Goal: Information Seeking & Learning: Learn about a topic

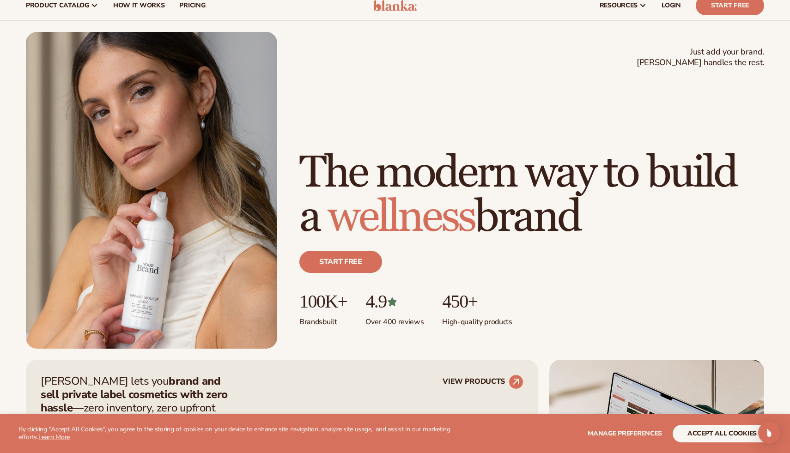
scroll to position [25, 0]
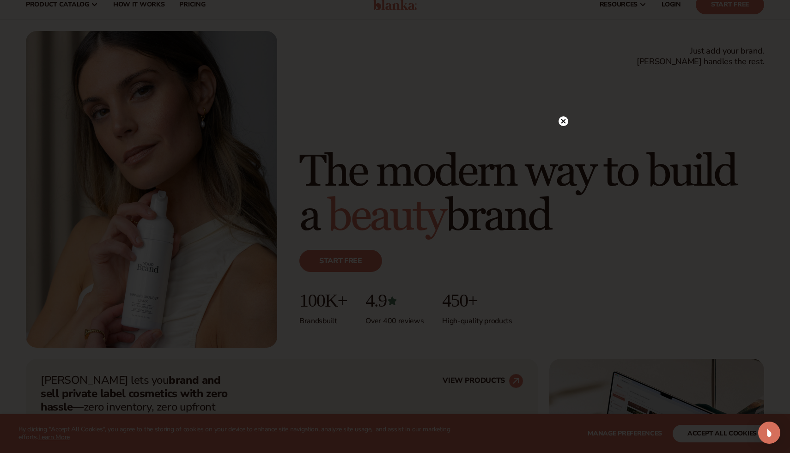
click at [564, 122] on icon at bounding box center [563, 121] width 5 height 5
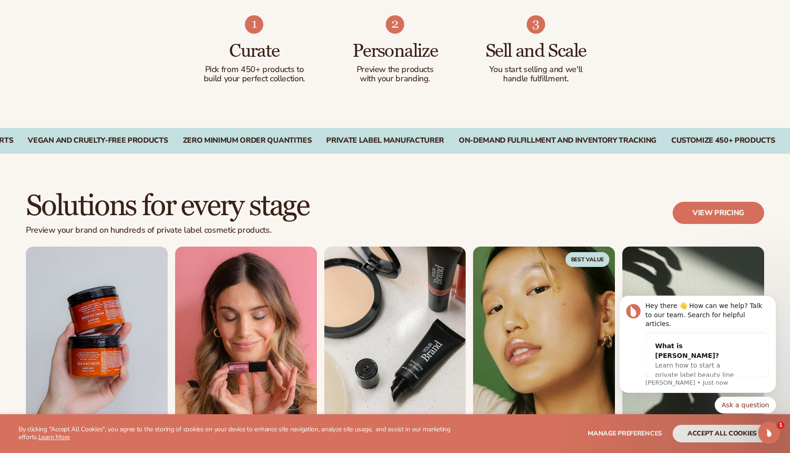
scroll to position [610, 0]
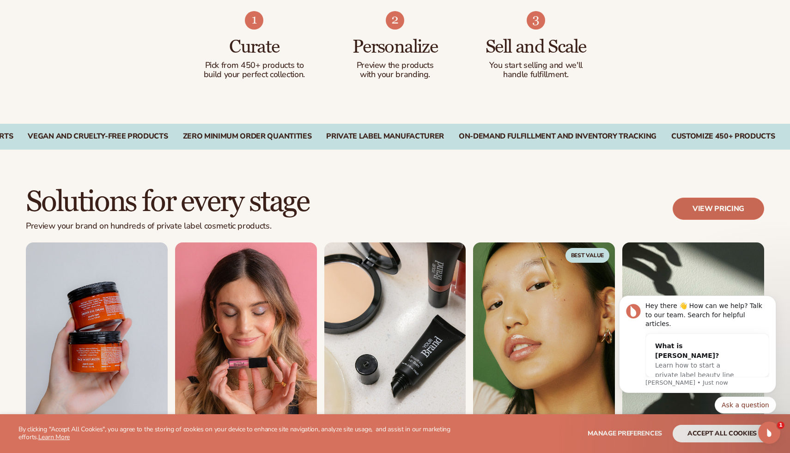
click at [684, 214] on link "View pricing" at bounding box center [718, 209] width 91 height 22
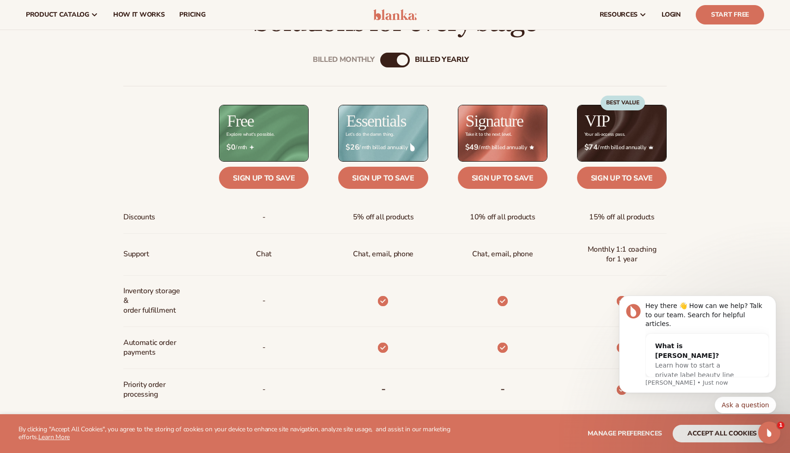
scroll to position [268, 0]
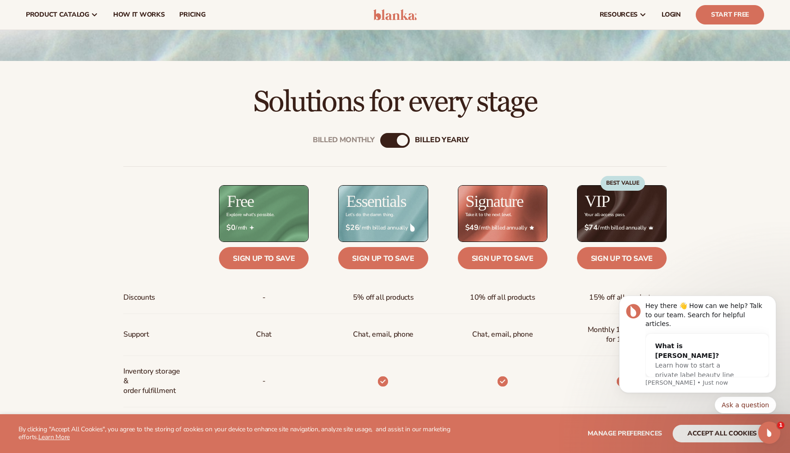
click at [397, 145] on div "Billed Monthly billed Yearly" at bounding box center [395, 140] width 30 height 15
click at [400, 139] on div "billed Yearly" at bounding box center [402, 140] width 11 height 11
click at [399, 139] on div "billed Yearly" at bounding box center [402, 140] width 11 height 11
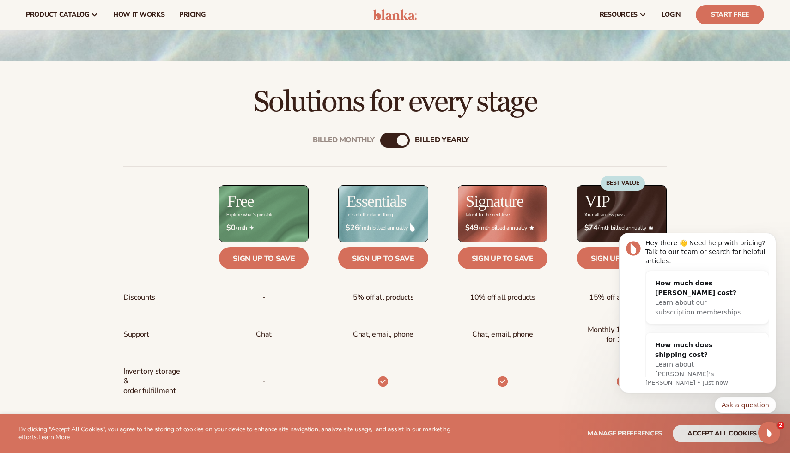
click at [398, 145] on div "Billed Monthly billed Yearly" at bounding box center [395, 140] width 30 height 15
click at [401, 145] on div "billed Yearly" at bounding box center [402, 140] width 11 height 11
click at [403, 144] on div "billed Yearly" at bounding box center [402, 140] width 11 height 11
drag, startPoint x: 400, startPoint y: 140, endPoint x: 365, endPoint y: 140, distance: 34.6
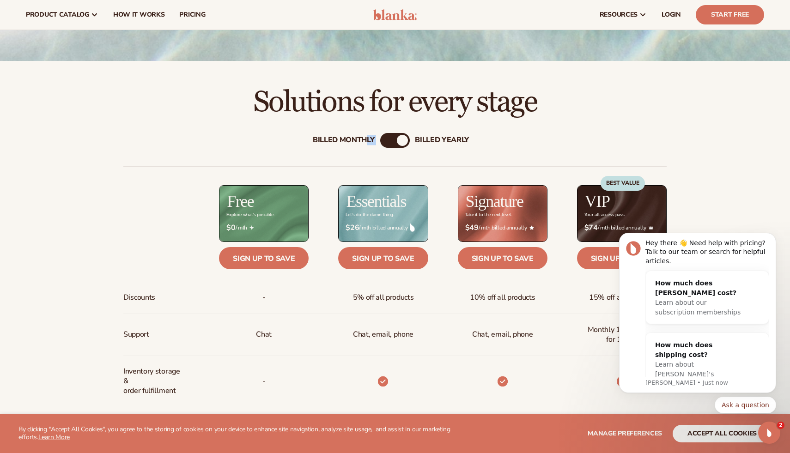
click at [380, 140] on div "Billed Monthly billed Yearly" at bounding box center [395, 140] width 30 height 15
click at [364, 140] on div "Billed Monthly" at bounding box center [344, 140] width 62 height 9
click at [429, 141] on div "billed Yearly" at bounding box center [442, 140] width 54 height 9
click at [328, 137] on div "Billed Monthly" at bounding box center [344, 140] width 62 height 9
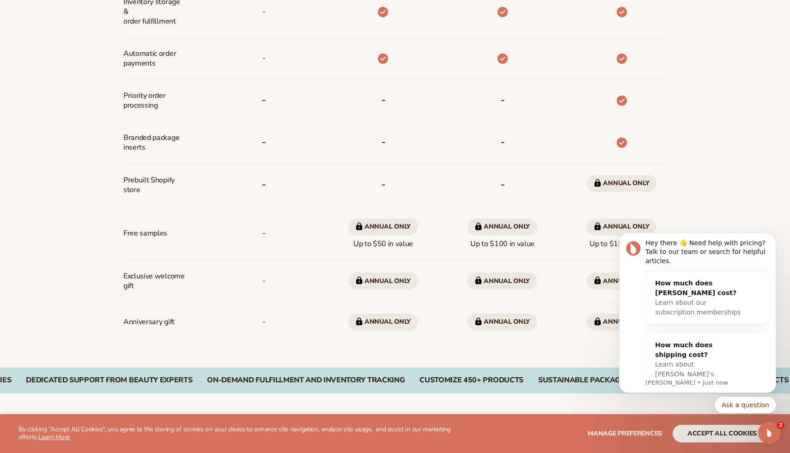
scroll to position [639, 0]
click at [692, 340] on div "How much does shipping cost?" at bounding box center [698, 349] width 86 height 19
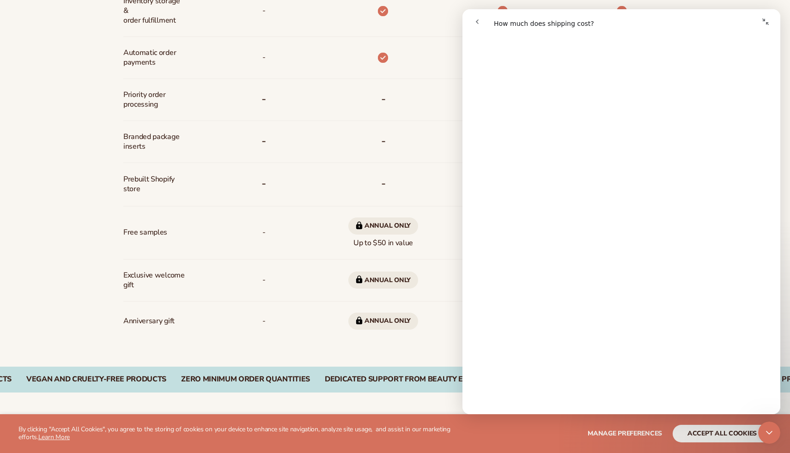
scroll to position [321, 0]
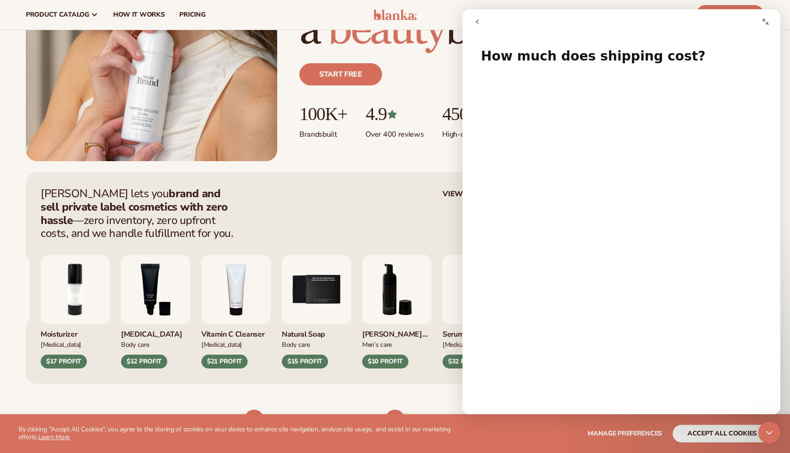
scroll to position [198, 0]
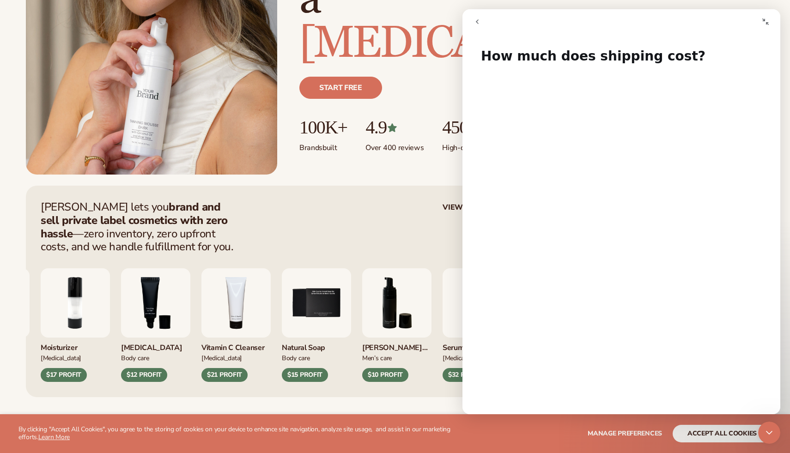
click at [479, 24] on icon "go back" at bounding box center [477, 21] width 7 height 7
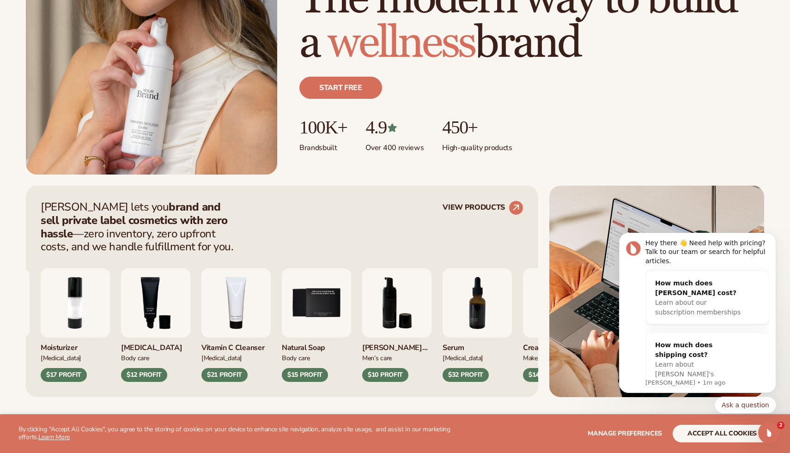
scroll to position [0, 0]
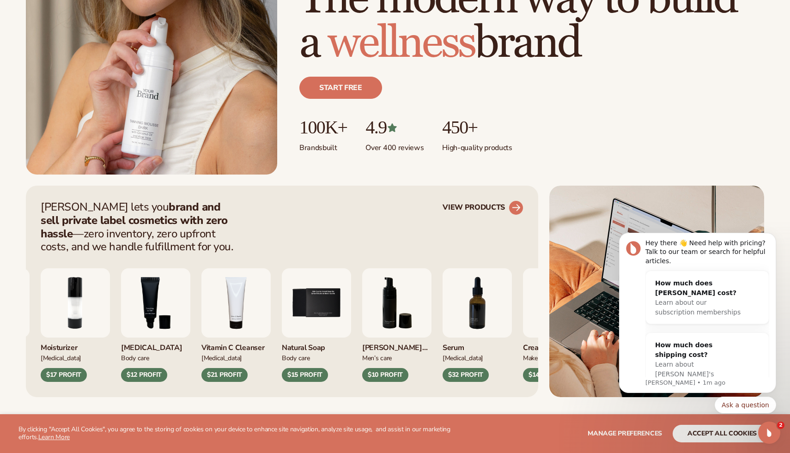
click at [487, 207] on link "VIEW PRODUCTS" at bounding box center [483, 207] width 81 height 15
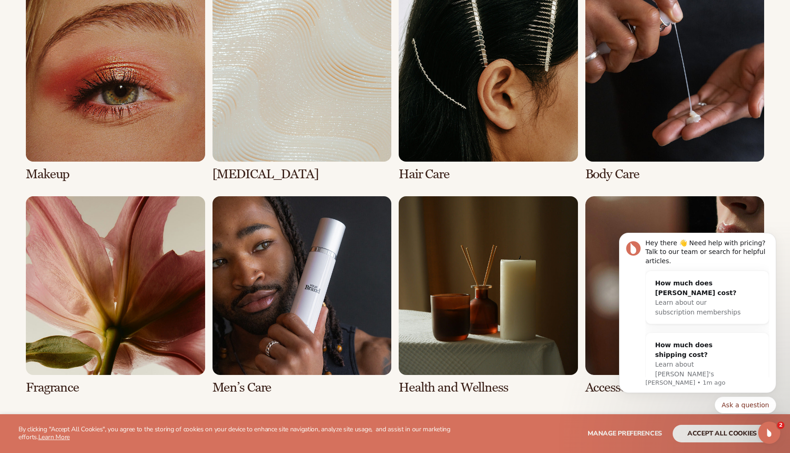
scroll to position [717, 0]
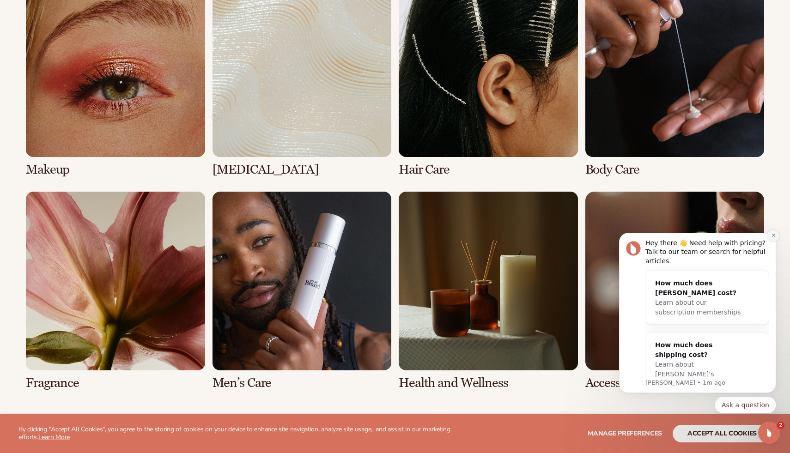
click at [772, 235] on icon "Dismiss notification" at bounding box center [772, 235] width 3 height 3
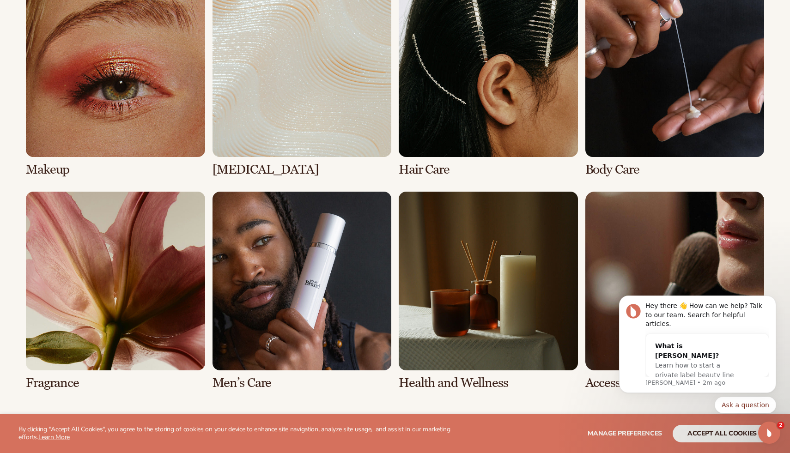
click at [280, 81] on link "2 / 8" at bounding box center [302, 77] width 179 height 199
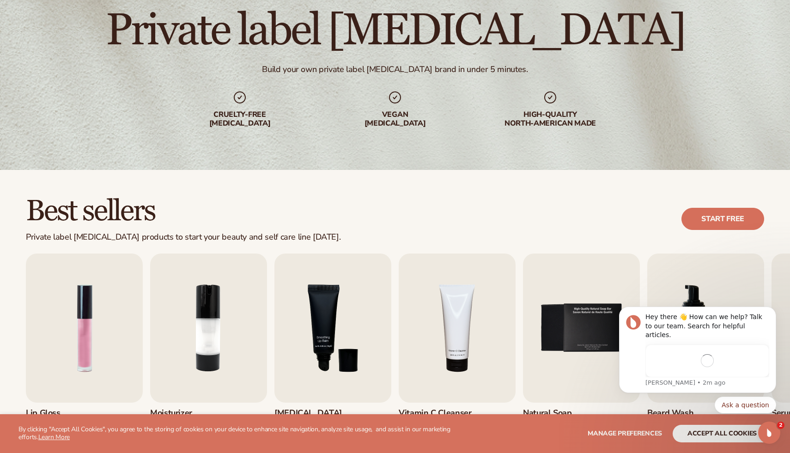
scroll to position [151, 0]
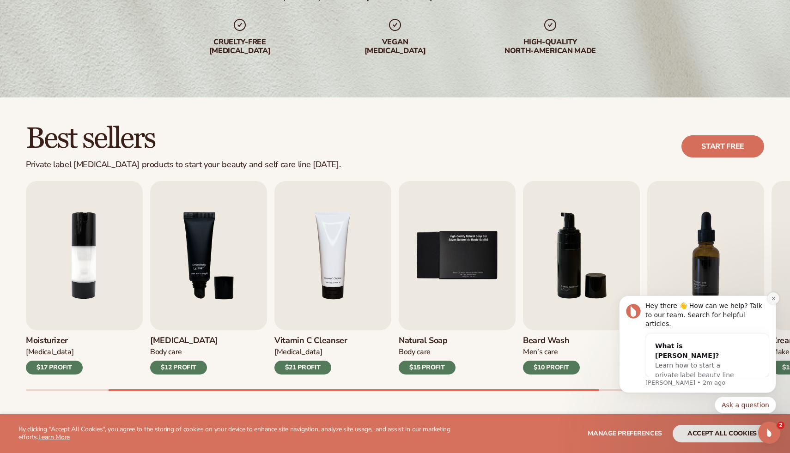
click at [772, 301] on icon "Dismiss notification" at bounding box center [773, 298] width 5 height 5
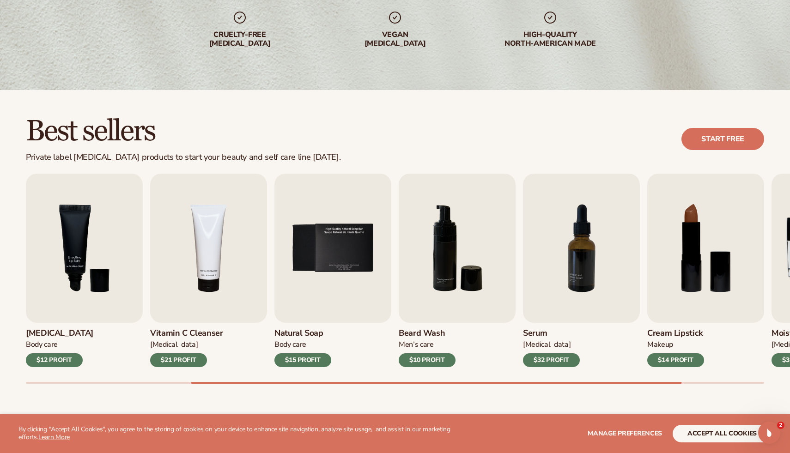
scroll to position [161, 0]
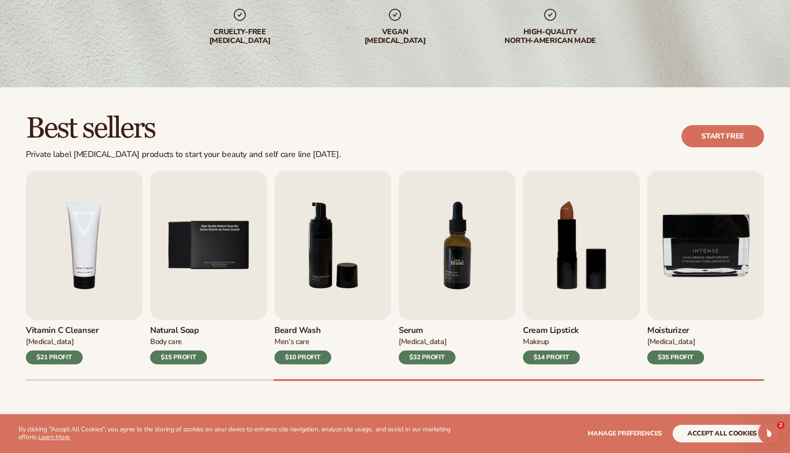
click at [424, 282] on img "7 / 9" at bounding box center [457, 245] width 117 height 149
click at [451, 268] on img "7 / 9" at bounding box center [457, 245] width 117 height 149
click at [425, 357] on div "$32 PROFIT" at bounding box center [427, 358] width 57 height 14
click at [489, 244] on img "7 / 9" at bounding box center [457, 245] width 117 height 149
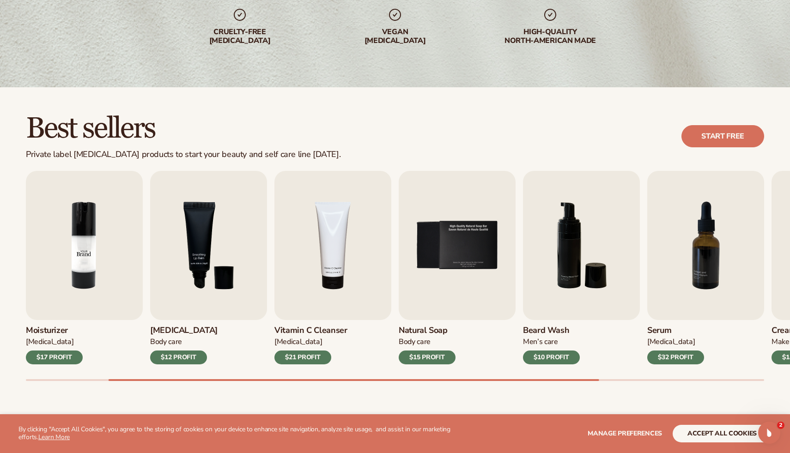
click at [62, 280] on img "2 / 9" at bounding box center [84, 245] width 117 height 149
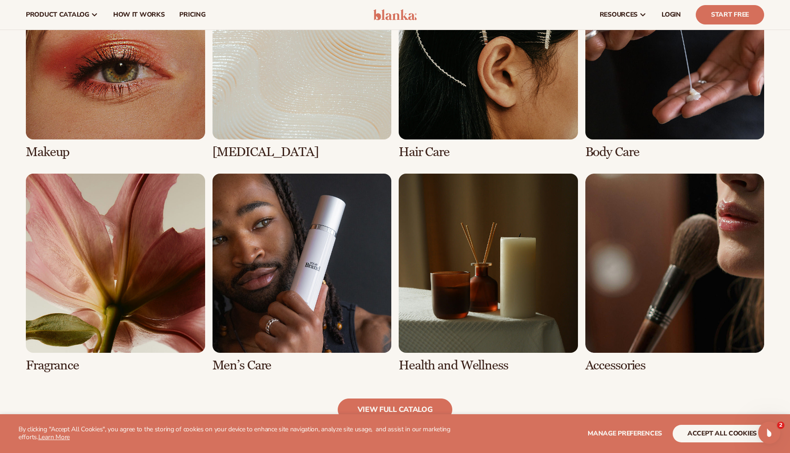
scroll to position [737, 0]
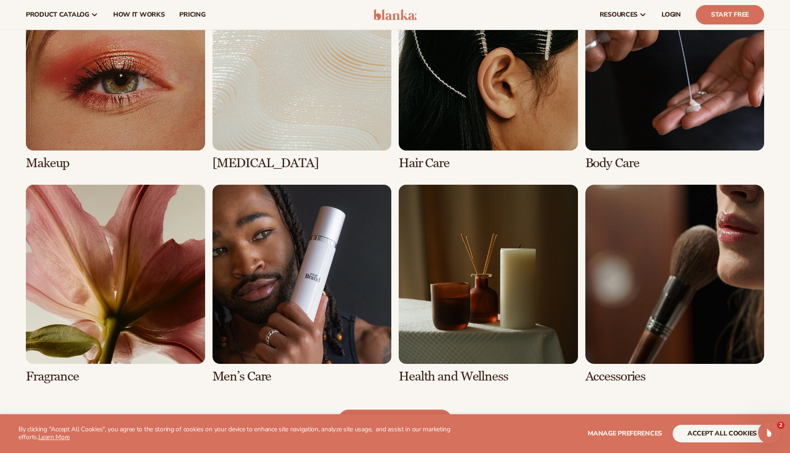
click at [284, 263] on link "6 / 8" at bounding box center [302, 284] width 179 height 199
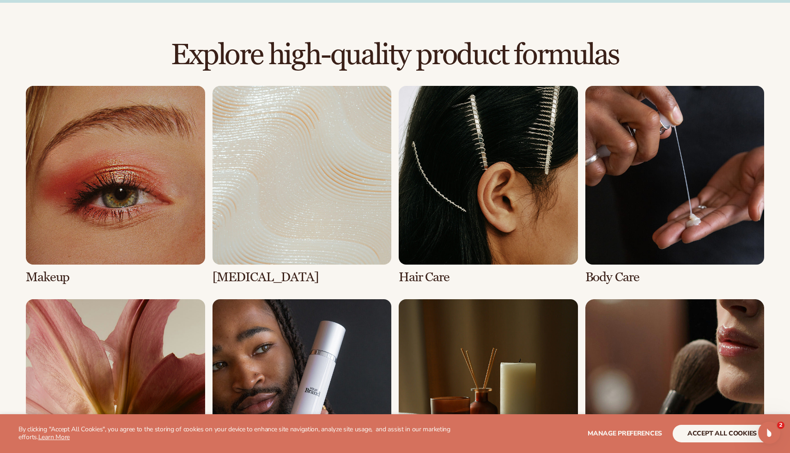
scroll to position [610, 0]
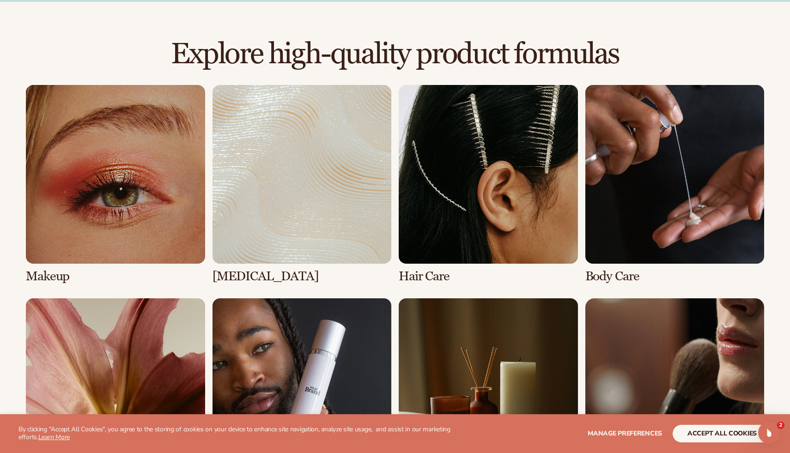
click at [537, 184] on link "3 / 8" at bounding box center [488, 184] width 179 height 199
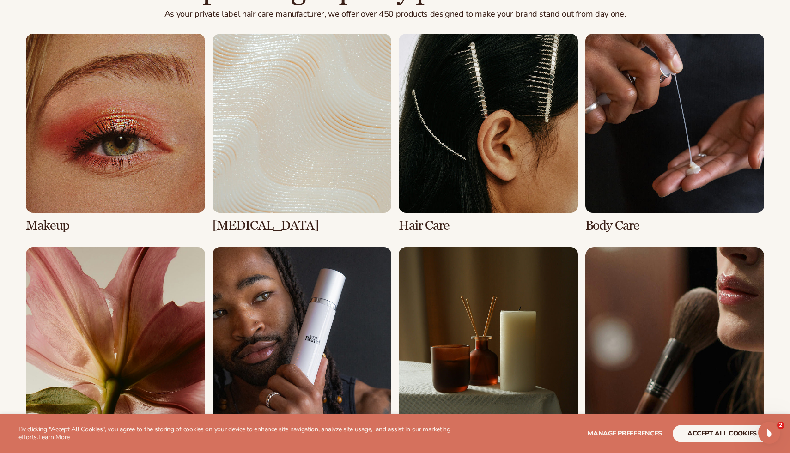
scroll to position [972, 0]
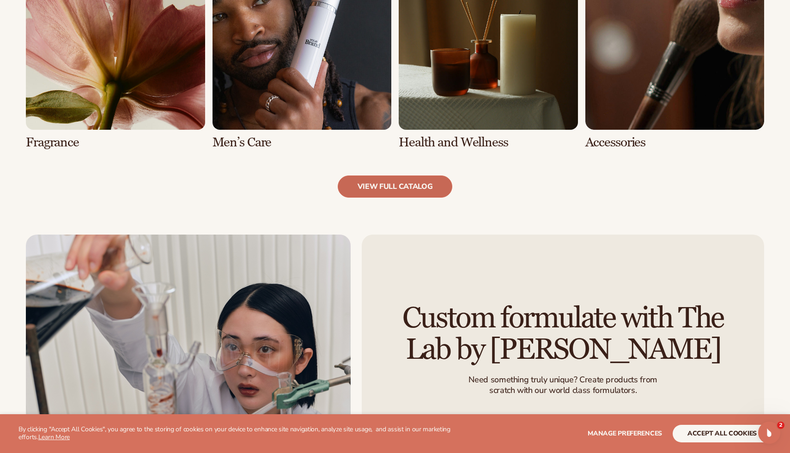
click at [417, 188] on link "view full catalog" at bounding box center [395, 187] width 115 height 22
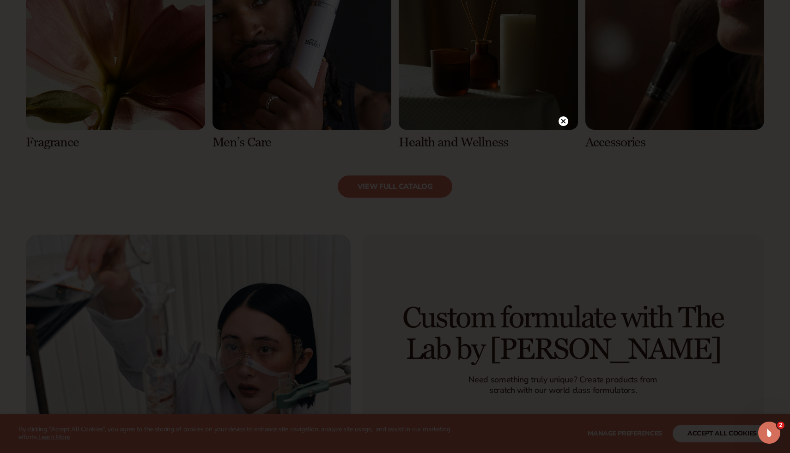
click at [561, 116] on icon at bounding box center [564, 121] width 10 height 10
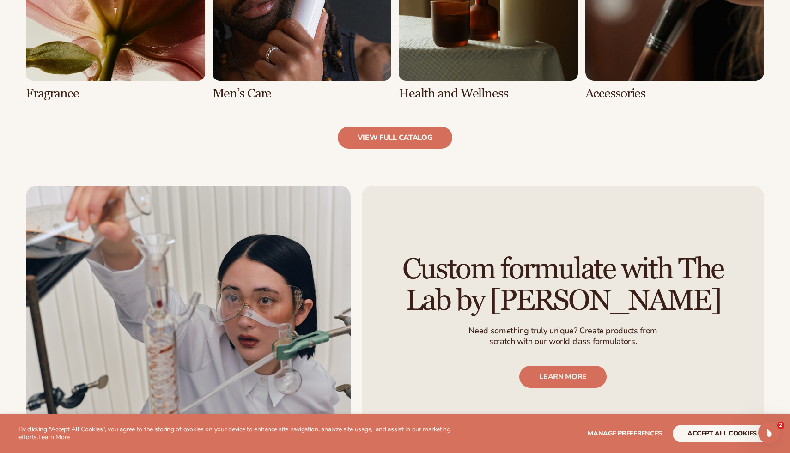
scroll to position [1024, 0]
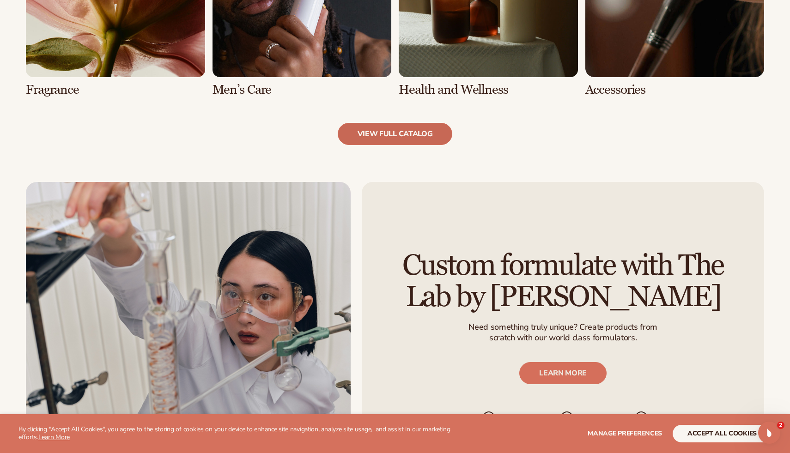
click at [426, 128] on link "view full catalog" at bounding box center [395, 134] width 115 height 22
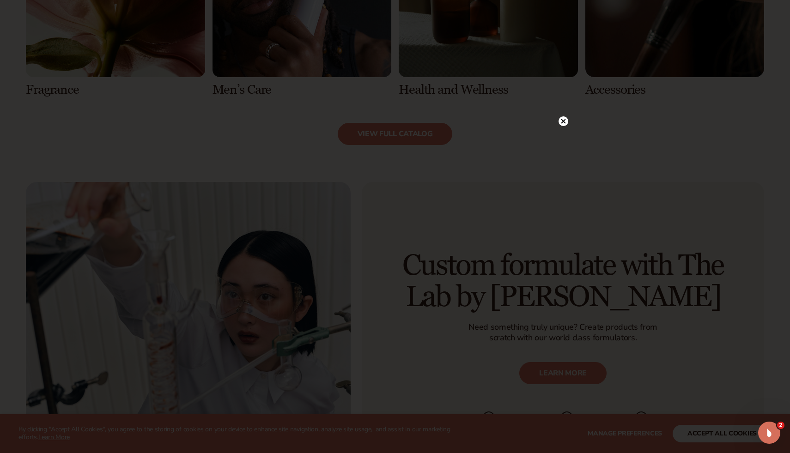
click at [565, 121] on circle at bounding box center [564, 121] width 10 height 10
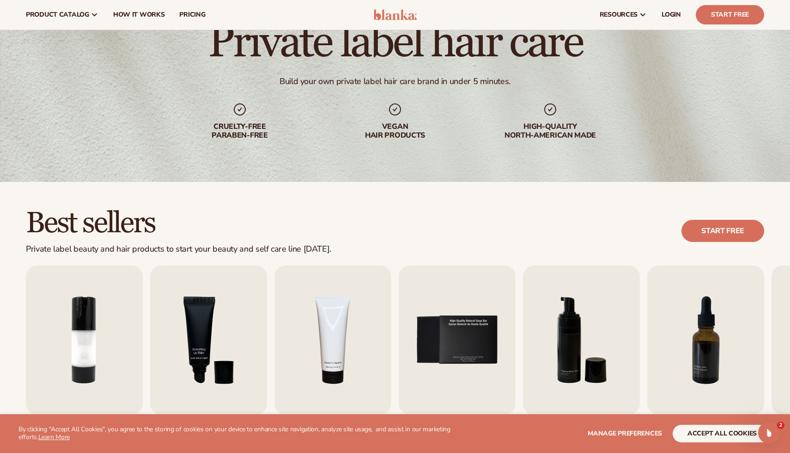
scroll to position [65, 0]
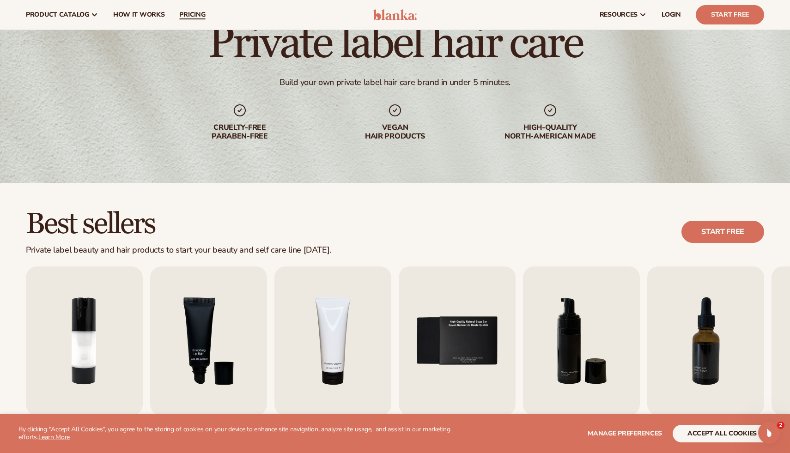
click at [191, 13] on span "pricing" at bounding box center [192, 14] width 26 height 7
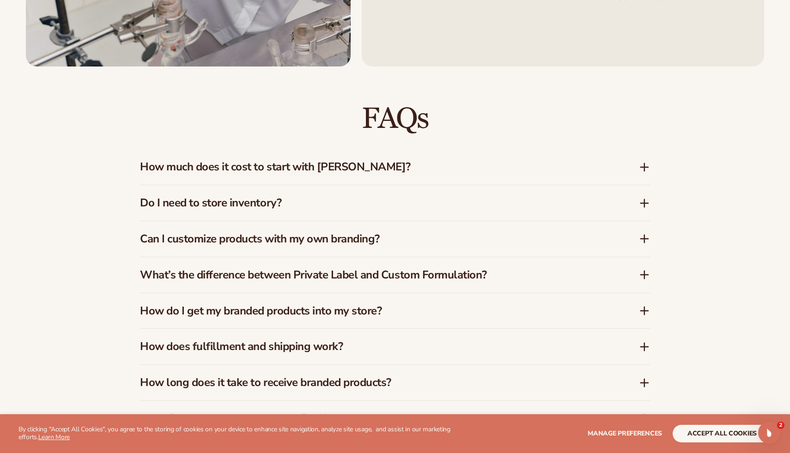
scroll to position [1340, 0]
click at [231, 165] on h3 "How much does it cost to start with [PERSON_NAME]?" at bounding box center [375, 166] width 471 height 13
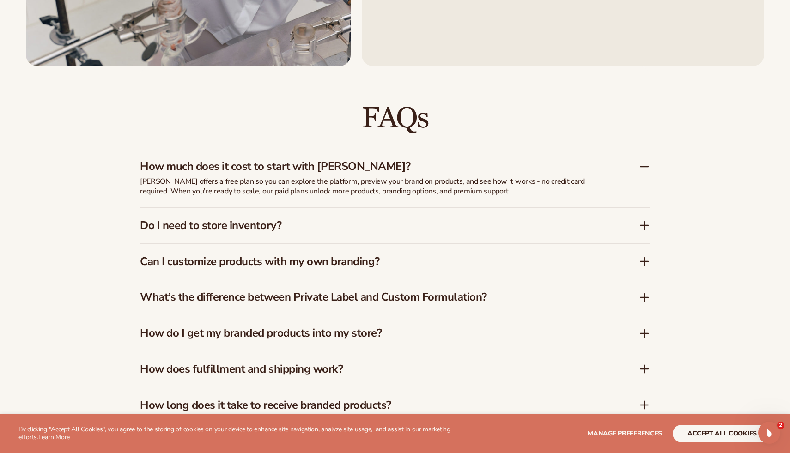
click at [292, 170] on h3 "How much does it cost to start with [PERSON_NAME]?" at bounding box center [375, 166] width 471 height 13
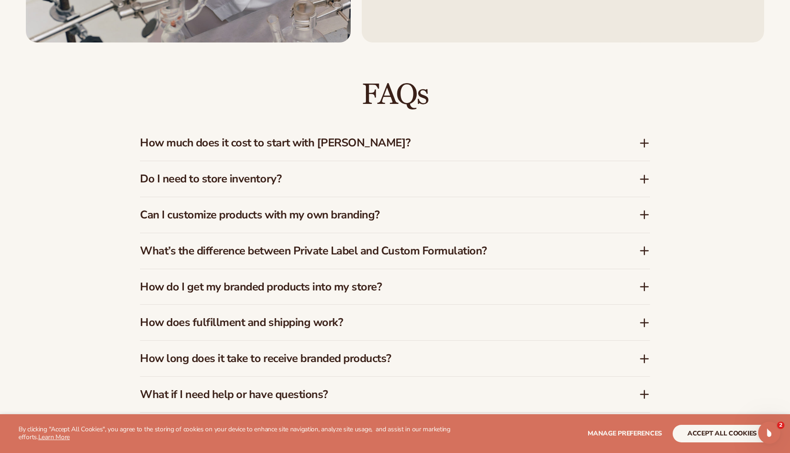
scroll to position [1365, 0]
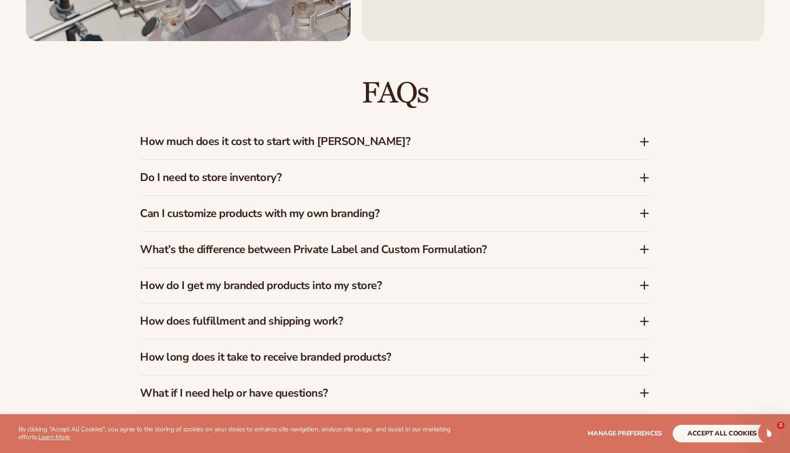
click at [340, 324] on h3 "How does fulfillment and shipping work?" at bounding box center [375, 321] width 471 height 13
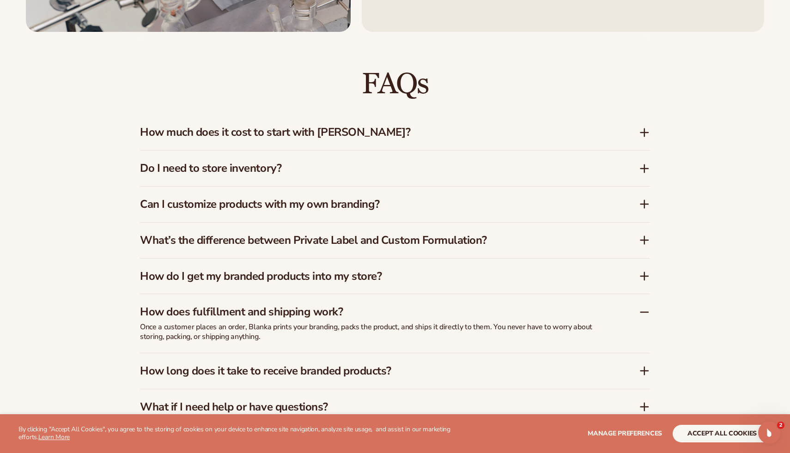
scroll to position [1376, 0]
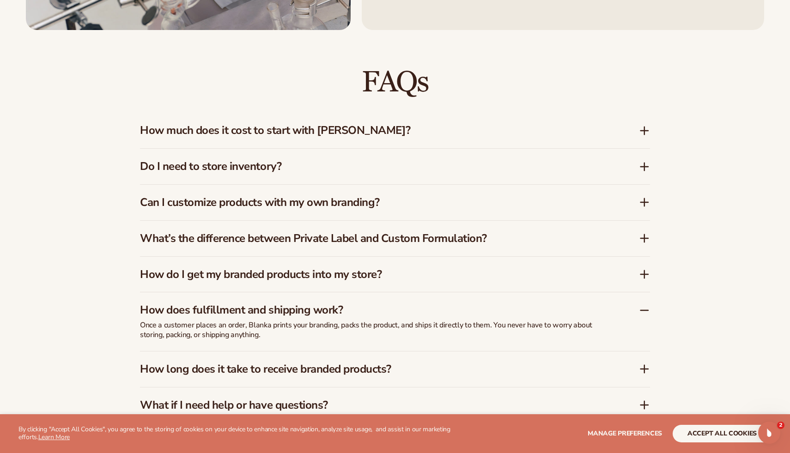
click at [367, 306] on h3 "How does fulfillment and shipping work?" at bounding box center [375, 310] width 471 height 13
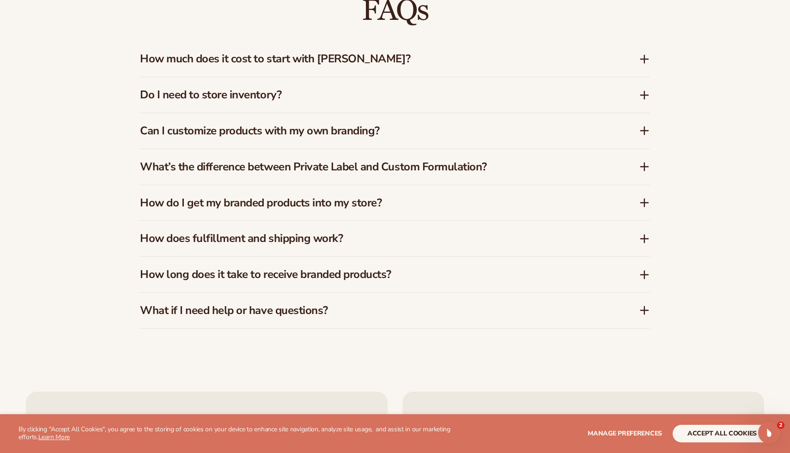
scroll to position [1454, 0]
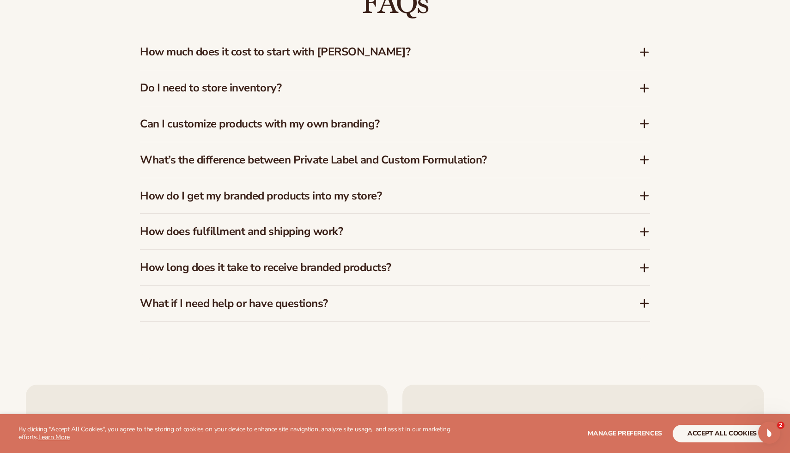
click at [383, 268] on h3 "How long does it take to receive branded products?" at bounding box center [375, 267] width 471 height 13
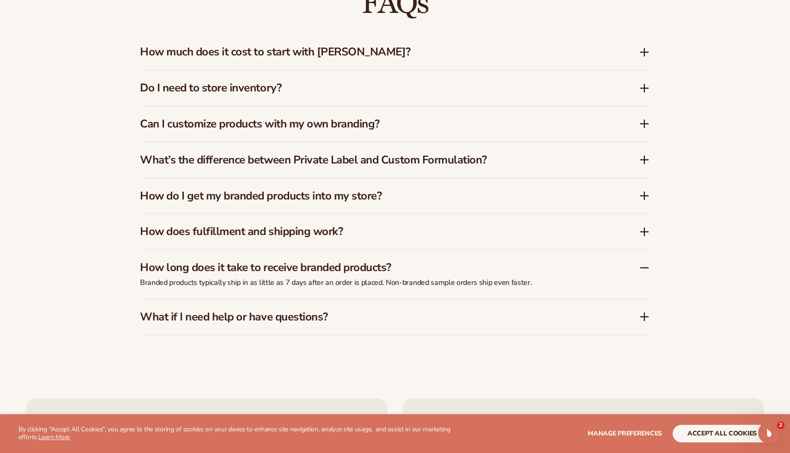
click at [383, 267] on h3 "How long does it take to receive branded products?" at bounding box center [375, 267] width 471 height 13
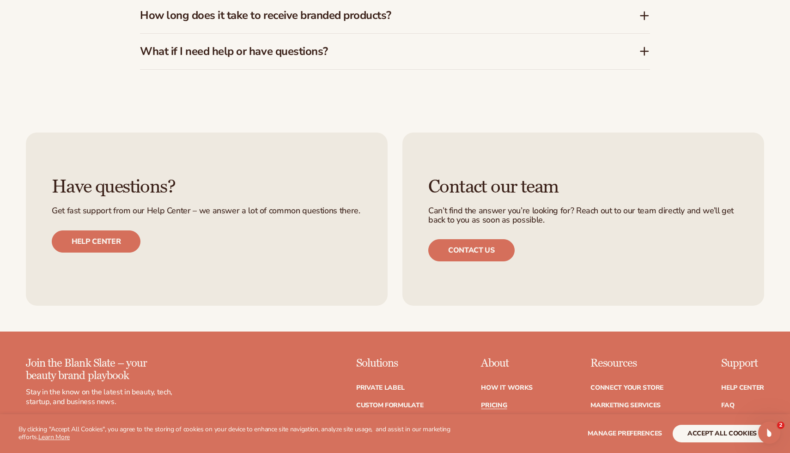
scroll to position [1762, 0]
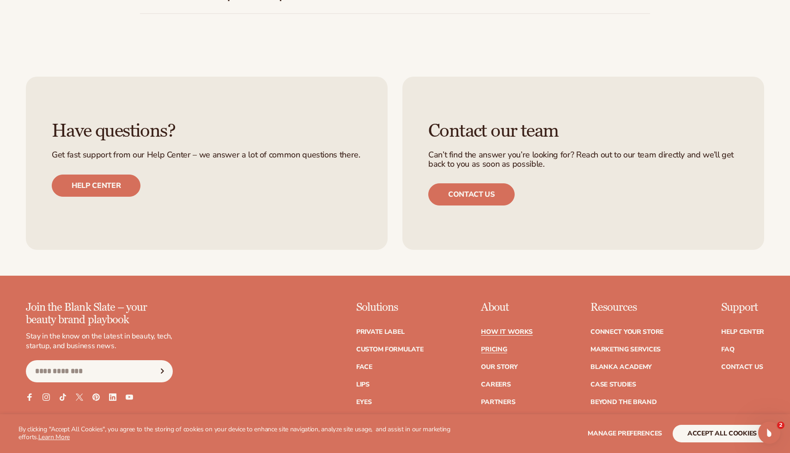
click at [532, 333] on link "How It Works" at bounding box center [507, 332] width 52 height 6
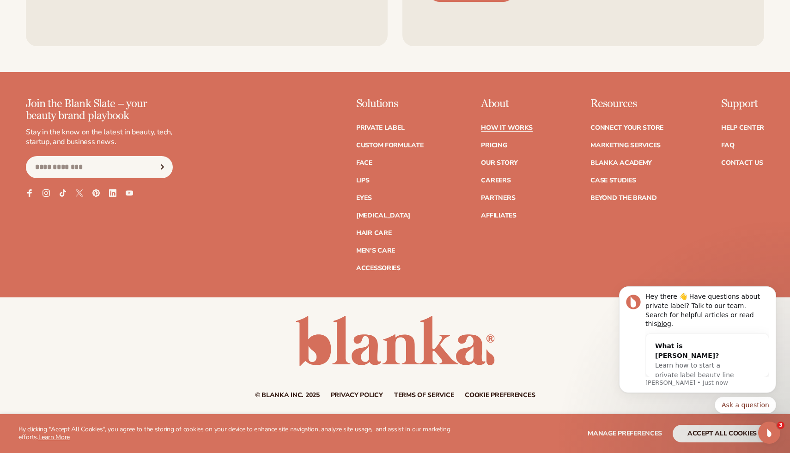
scroll to position [2091, 0]
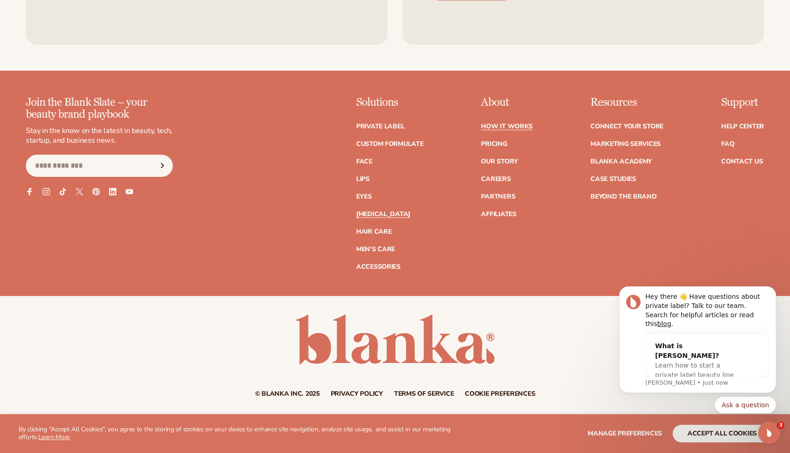
click at [372, 216] on link "[MEDICAL_DATA]" at bounding box center [383, 214] width 54 height 6
